Goal: Task Accomplishment & Management: Use online tool/utility

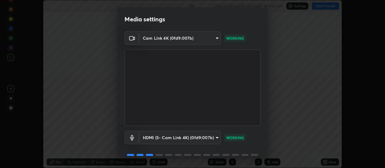
scroll to position [29, 0]
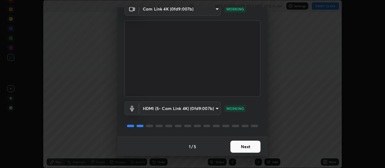
click at [248, 148] on button "Next" at bounding box center [245, 147] width 30 height 12
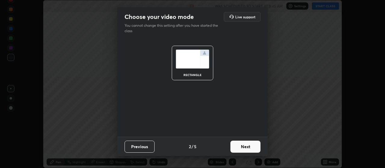
scroll to position [0, 0]
click at [252, 146] on button "Next" at bounding box center [245, 147] width 30 height 12
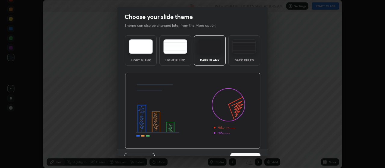
scroll to position [12, 0]
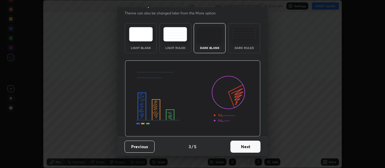
click at [255, 147] on button "Next" at bounding box center [245, 147] width 30 height 12
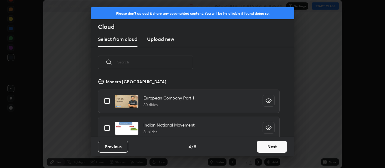
scroll to position [59, 193]
click at [268, 146] on button "Next" at bounding box center [272, 147] width 30 height 12
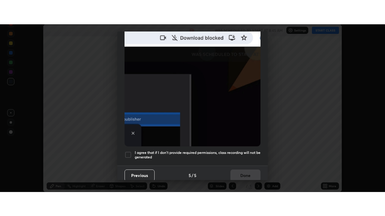
scroll to position [152, 0]
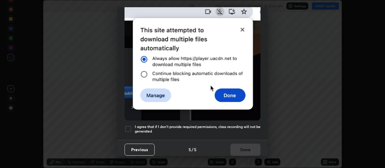
click at [130, 127] on div at bounding box center [127, 128] width 7 height 7
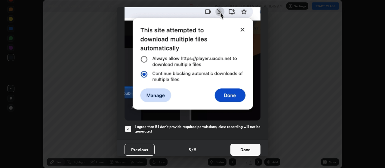
click at [236, 145] on button "Done" at bounding box center [245, 150] width 30 height 12
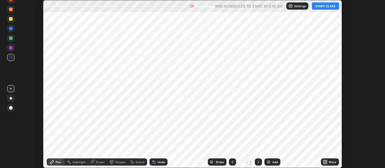
click at [328, 162] on div "More" at bounding box center [330, 161] width 18 height 7
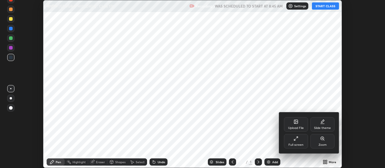
click at [299, 143] on div "Full screen" at bounding box center [295, 144] width 15 height 3
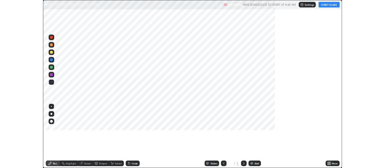
scroll to position [216, 385]
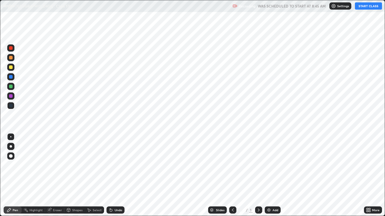
click at [273, 168] on div "Add" at bounding box center [275, 210] width 6 height 3
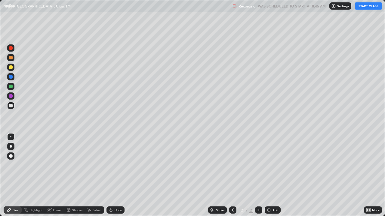
click at [367, 7] on button "START CLASS" at bounding box center [368, 5] width 27 height 7
click at [14, 69] on div at bounding box center [10, 67] width 7 height 7
click at [12, 145] on div at bounding box center [10, 146] width 7 height 7
click at [13, 106] on div at bounding box center [10, 105] width 7 height 7
click at [274, 168] on div "Add" at bounding box center [275, 210] width 6 height 3
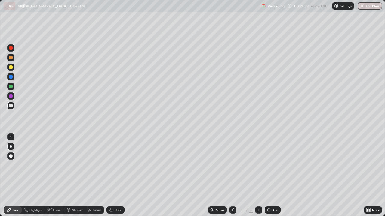
click at [11, 96] on div at bounding box center [11, 96] width 4 height 4
click at [12, 66] on div at bounding box center [11, 68] width 4 height 4
click at [232, 168] on icon at bounding box center [233, 210] width 2 height 3
click at [11, 87] on div at bounding box center [11, 87] width 4 height 4
click at [277, 168] on div "Add" at bounding box center [275, 210] width 6 height 3
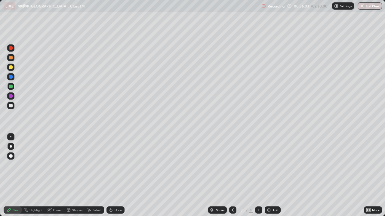
click at [12, 67] on div at bounding box center [11, 68] width 4 height 4
click at [232, 168] on icon at bounding box center [232, 210] width 5 height 5
click at [276, 168] on div "Add" at bounding box center [275, 210] width 6 height 3
click at [10, 97] on div at bounding box center [11, 96] width 4 height 4
click at [94, 168] on div "Select" at bounding box center [97, 210] width 9 height 3
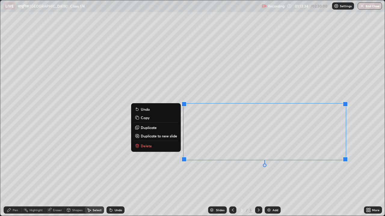
click at [170, 142] on div "0 ° Undo Copy Duplicate Duplicate to new slide Delete" at bounding box center [192, 108] width 384 height 216
click at [165, 146] on button "Delete" at bounding box center [155, 145] width 45 height 7
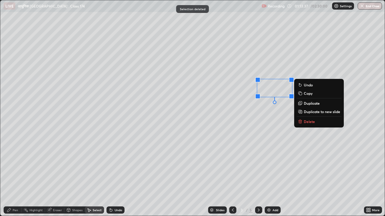
click at [307, 122] on p "Delete" at bounding box center [309, 121] width 11 height 5
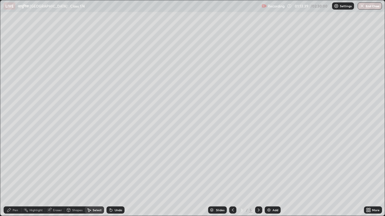
click at [17, 168] on div "Pen" at bounding box center [15, 210] width 5 height 3
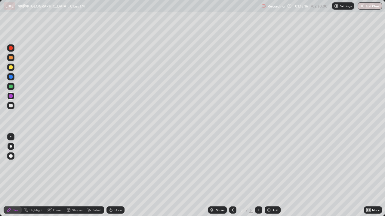
click at [11, 87] on div at bounding box center [11, 87] width 4 height 4
click at [57, 168] on div "Eraser" at bounding box center [57, 210] width 9 height 3
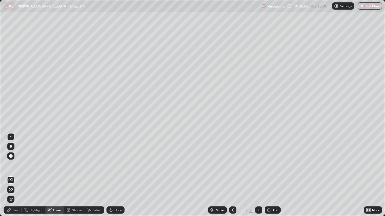
click at [16, 168] on div "Pen" at bounding box center [15, 210] width 5 height 3
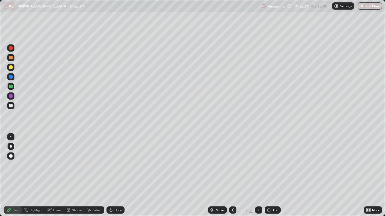
click at [275, 168] on div "Add" at bounding box center [275, 210] width 6 height 3
click at [232, 168] on icon at bounding box center [232, 210] width 5 height 5
click at [12, 67] on div at bounding box center [11, 68] width 4 height 4
click at [11, 96] on div at bounding box center [11, 96] width 4 height 4
click at [12, 105] on div at bounding box center [11, 106] width 4 height 4
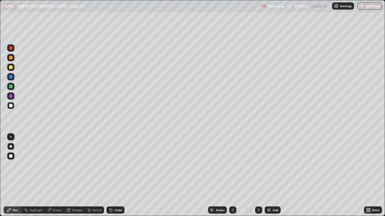
click at [275, 168] on div "Add" at bounding box center [275, 210] width 6 height 3
click at [232, 168] on icon at bounding box center [232, 210] width 5 height 5
click at [276, 168] on div "Add" at bounding box center [272, 210] width 16 height 7
click at [232, 168] on icon at bounding box center [232, 210] width 5 height 5
click at [274, 168] on div "Add" at bounding box center [275, 210] width 6 height 3
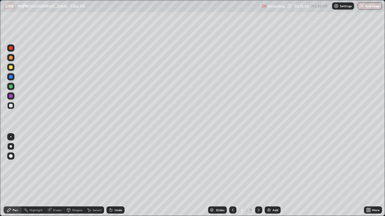
click at [97, 168] on div "Select" at bounding box center [97, 210] width 9 height 3
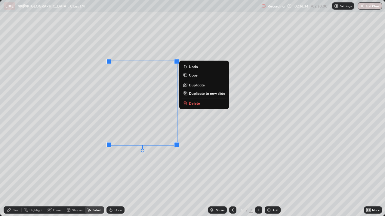
click at [206, 103] on button "Delete" at bounding box center [204, 103] width 45 height 7
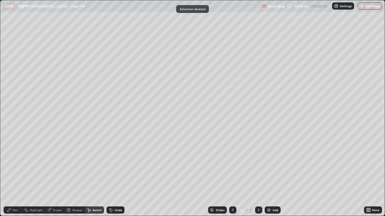
click at [16, 168] on div "Pen" at bounding box center [15, 210] width 5 height 3
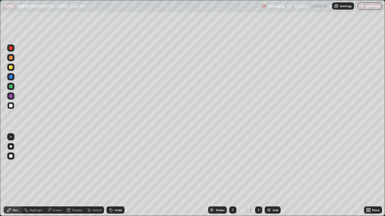
click at [232, 168] on icon at bounding box center [232, 210] width 5 height 5
click at [278, 168] on div "Add" at bounding box center [272, 210] width 16 height 7
click at [11, 69] on div at bounding box center [11, 68] width 4 height 4
click at [57, 168] on div "Eraser" at bounding box center [57, 210] width 9 height 3
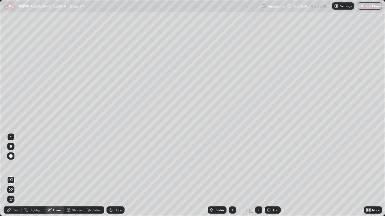
click at [16, 168] on div "Pen" at bounding box center [15, 210] width 5 height 3
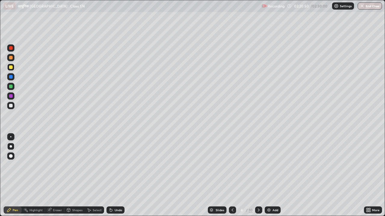
click at [371, 8] on button "End Class" at bounding box center [369, 5] width 24 height 7
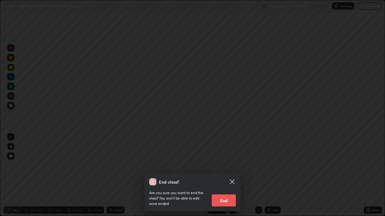
click at [231, 168] on button "End" at bounding box center [224, 201] width 24 height 12
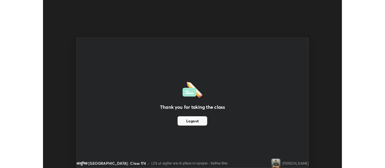
scroll to position [29882, 29665]
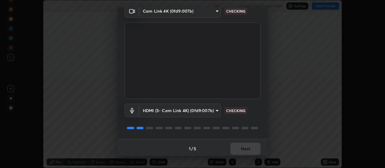
scroll to position [29, 0]
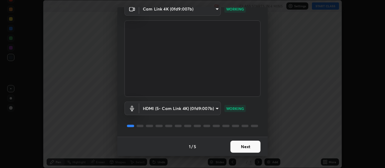
click at [248, 146] on button "Next" at bounding box center [245, 147] width 30 height 12
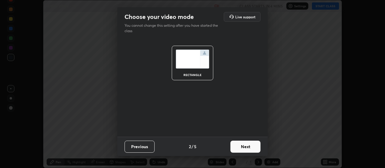
scroll to position [0, 0]
click at [251, 148] on button "Next" at bounding box center [245, 147] width 30 height 12
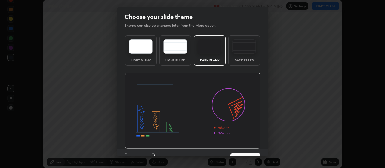
click at [253, 149] on img at bounding box center [193, 111] width 136 height 76
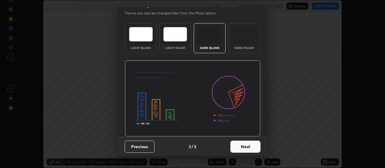
click at [252, 144] on button "Next" at bounding box center [245, 147] width 30 height 12
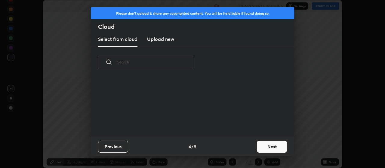
scroll to position [30, 193]
click at [265, 147] on button "Next" at bounding box center [272, 147] width 30 height 12
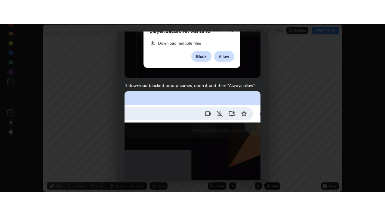
scroll to position [152, 0]
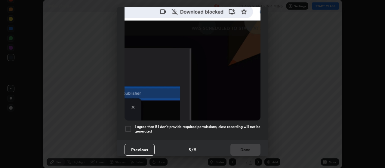
click at [127, 126] on div at bounding box center [127, 128] width 7 height 7
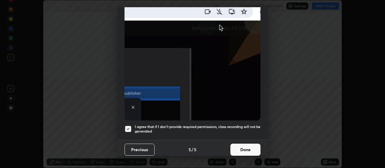
click at [249, 144] on button "Done" at bounding box center [245, 150] width 30 height 12
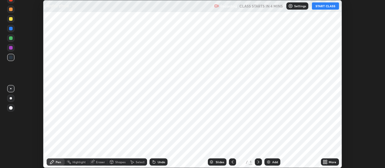
click at [266, 161] on img at bounding box center [268, 162] width 5 height 5
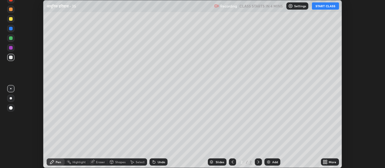
click at [326, 163] on icon at bounding box center [326, 163] width 2 height 2
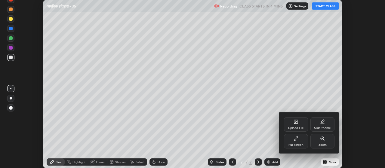
click at [300, 144] on div "Full screen" at bounding box center [295, 144] width 15 height 3
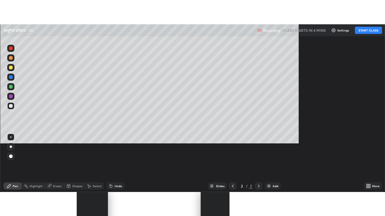
scroll to position [216, 385]
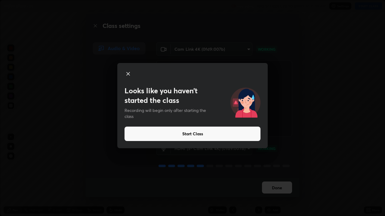
click at [209, 135] on button "Start Class" at bounding box center [192, 134] width 136 height 14
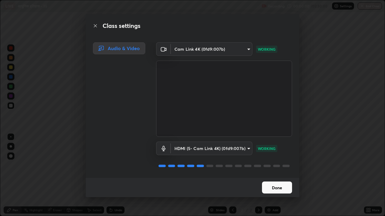
click at [282, 168] on button "Done" at bounding box center [277, 188] width 30 height 12
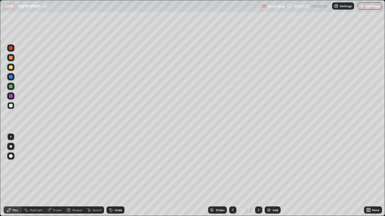
click at [10, 87] on div at bounding box center [11, 87] width 4 height 4
click at [11, 97] on div at bounding box center [11, 96] width 4 height 4
click at [12, 105] on div at bounding box center [11, 106] width 4 height 4
click at [11, 147] on div at bounding box center [11, 146] width 2 height 2
click at [275, 168] on div "Add" at bounding box center [272, 210] width 16 height 7
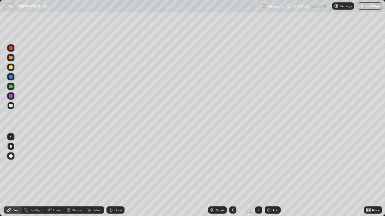
click at [58, 168] on div "Eraser" at bounding box center [57, 210] width 9 height 3
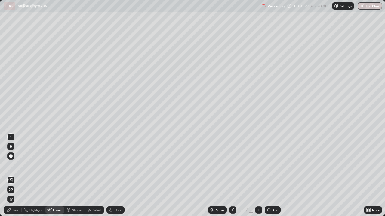
click at [15, 168] on div "Pen" at bounding box center [15, 210] width 5 height 3
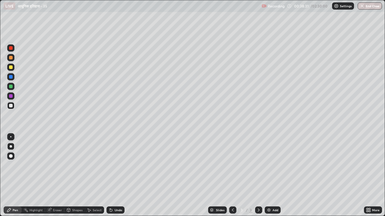
click at [57, 168] on div "Eraser" at bounding box center [57, 210] width 9 height 3
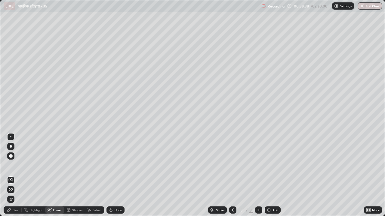
click at [17, 168] on div "Pen" at bounding box center [15, 210] width 5 height 3
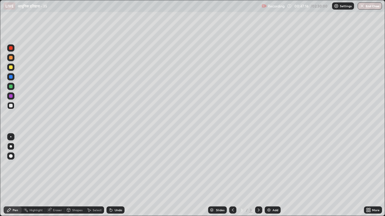
click at [275, 168] on div "Add" at bounding box center [275, 210] width 6 height 3
